Goal: Task Accomplishment & Management: Use online tool/utility

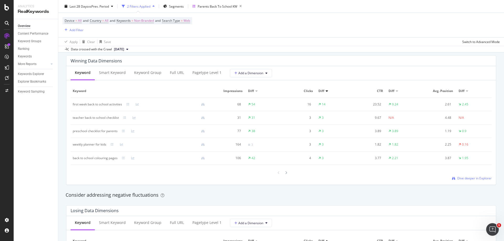
scroll to position [472, 0]
click at [468, 178] on span "Dive deeper in Explorer" at bounding box center [474, 178] width 34 height 4
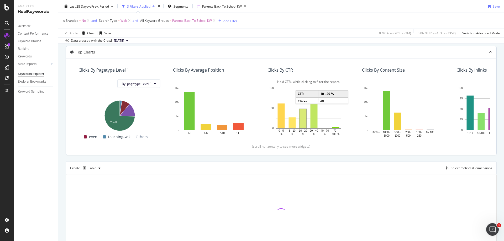
click at [301, 116] on rect "A chart." at bounding box center [302, 118] width 7 height 19
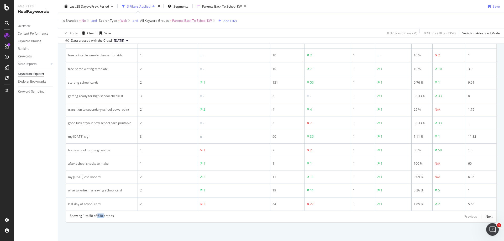
drag, startPoint x: 104, startPoint y: 216, endPoint x: 98, endPoint y: 218, distance: 6.2
click at [98, 218] on div "Showing 1 to 50 of 630 entries" at bounding box center [92, 217] width 44 height 6
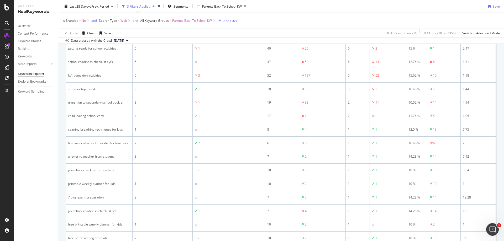
scroll to position [226, 0]
click at [221, 6] on div "Parents Back To School KW" at bounding box center [222, 6] width 40 height 4
click at [222, 8] on div "Parents Back To School KW" at bounding box center [222, 6] width 40 height 4
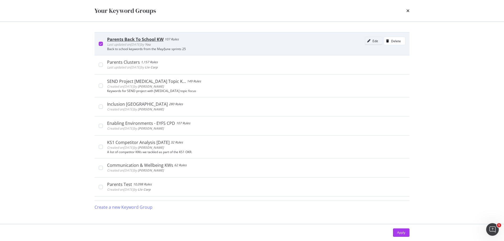
click at [372, 41] on div "Edit" at bounding box center [375, 41] width 6 height 4
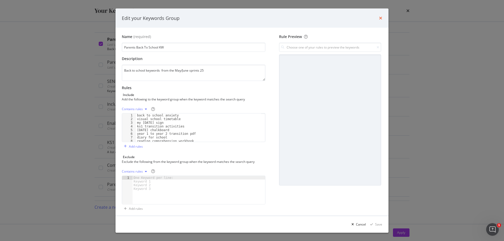
click at [381, 18] on icon "times" at bounding box center [380, 18] width 3 height 4
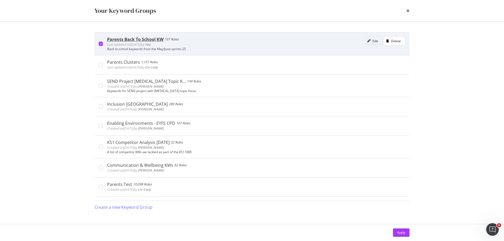
click at [372, 42] on div "Edit" at bounding box center [375, 41] width 6 height 4
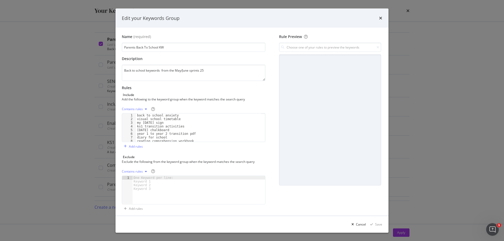
scroll to position [365, 0]
click at [380, 18] on icon "times" at bounding box center [380, 18] width 3 height 4
